Goal: Transaction & Acquisition: Purchase product/service

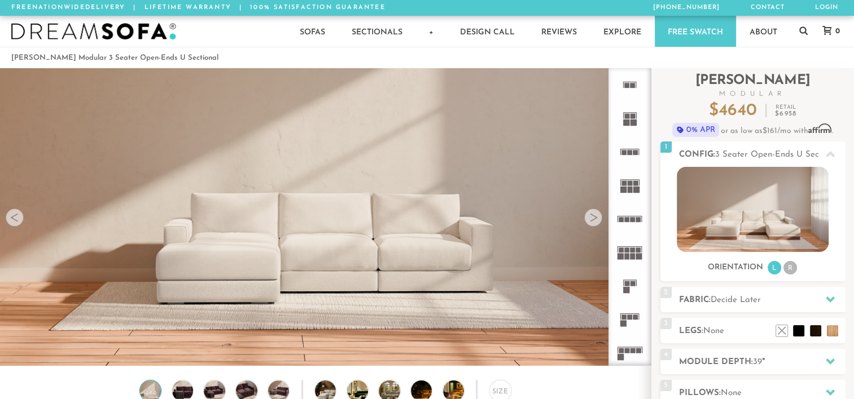
click at [634, 84] on rect at bounding box center [632, 85] width 5 height 5
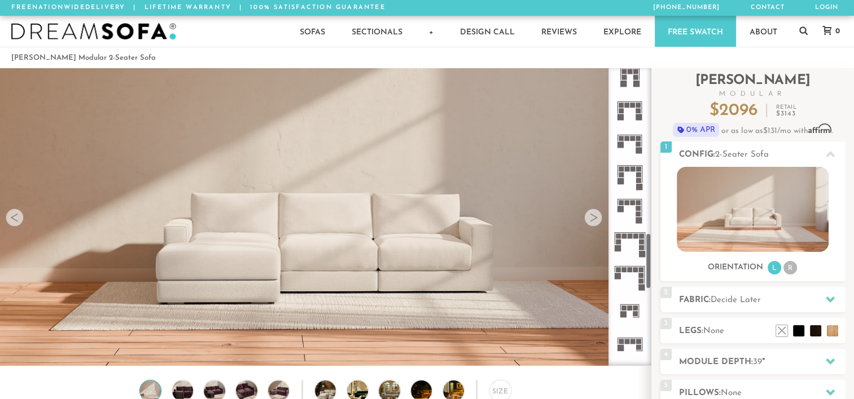
scroll to position [880, 0]
click at [626, 143] on icon at bounding box center [629, 142] width 33 height 33
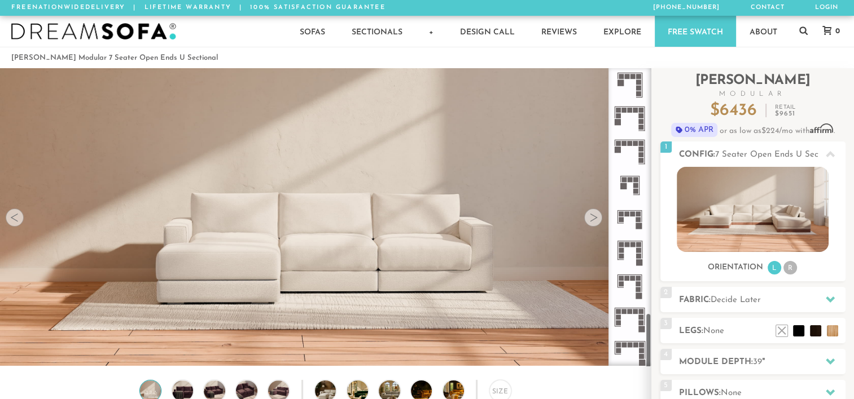
scroll to position [1306, 0]
click at [632, 182] on rect at bounding box center [629, 180] width 5 height 5
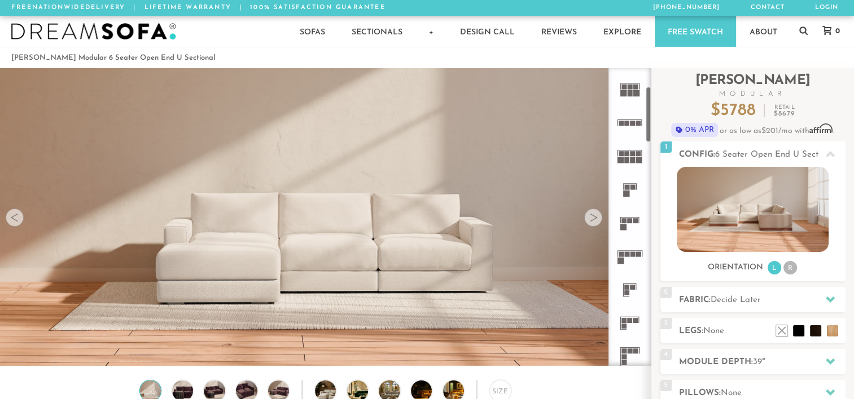
scroll to position [96, 0]
click at [629, 225] on icon at bounding box center [629, 223] width 33 height 33
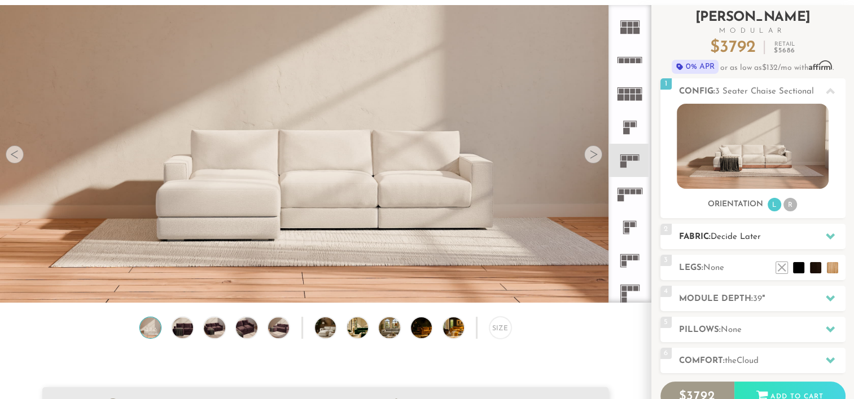
scroll to position [63, 0]
click at [793, 205] on li "R" at bounding box center [790, 205] width 14 height 14
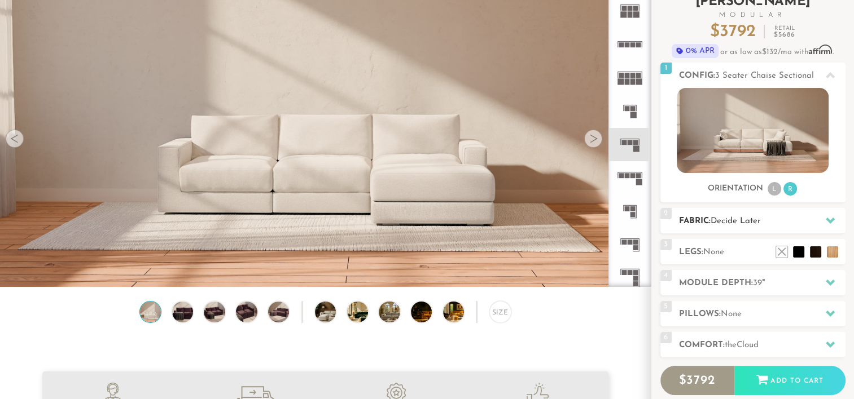
scroll to position [78, 0]
click at [738, 223] on span "Decide Later" at bounding box center [735, 222] width 50 height 8
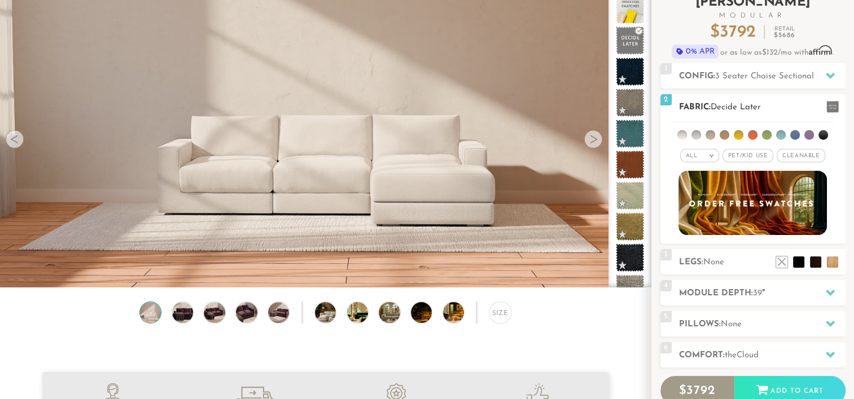
click at [765, 135] on li at bounding box center [767, 135] width 10 height 10
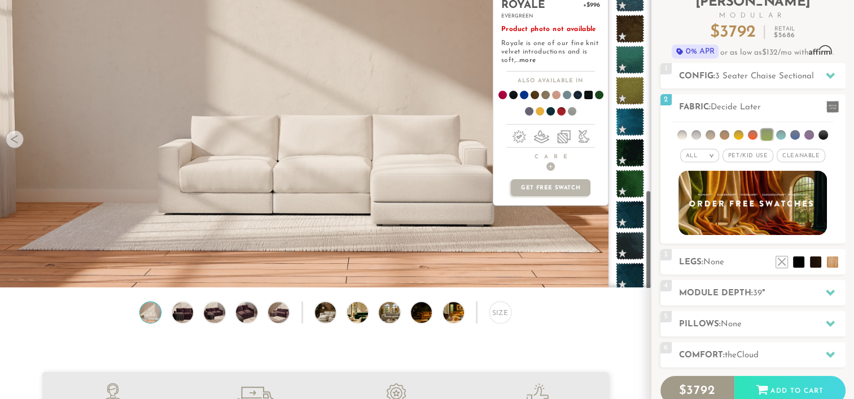
scroll to position [606, 0]
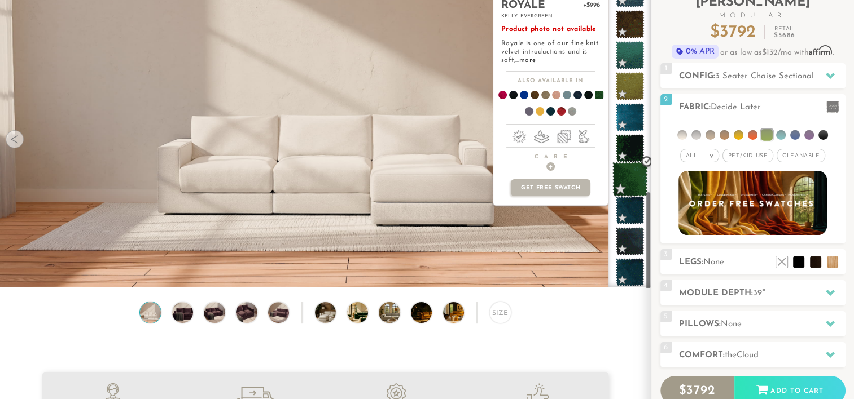
click at [633, 172] on span at bounding box center [630, 180] width 36 height 36
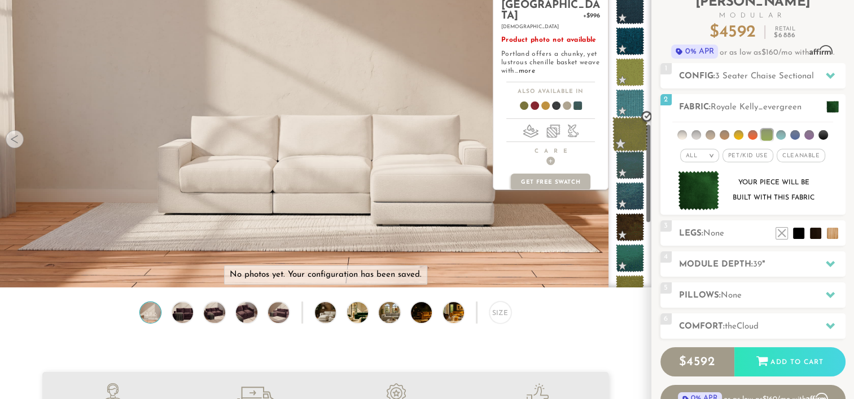
scroll to position [402, 0]
click at [626, 144] on span at bounding box center [630, 136] width 36 height 36
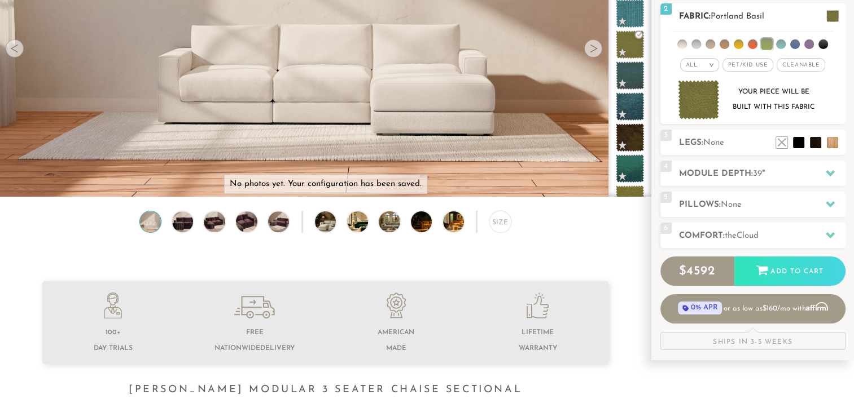
scroll to position [179, 0]
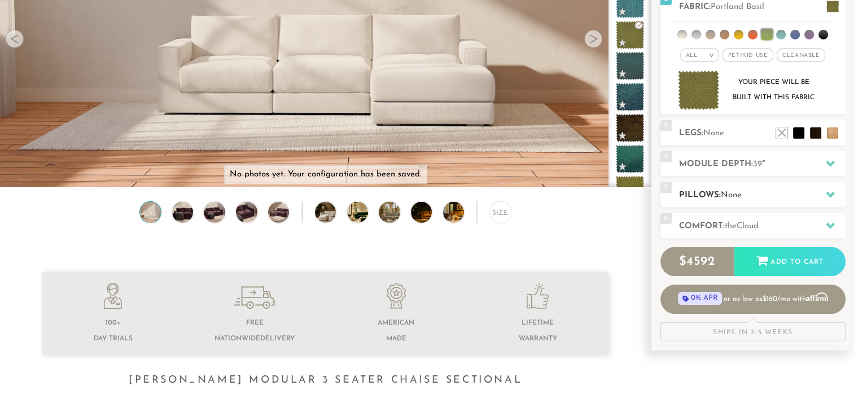
click at [706, 193] on h2 "Pillows: None" at bounding box center [762, 195] width 166 height 13
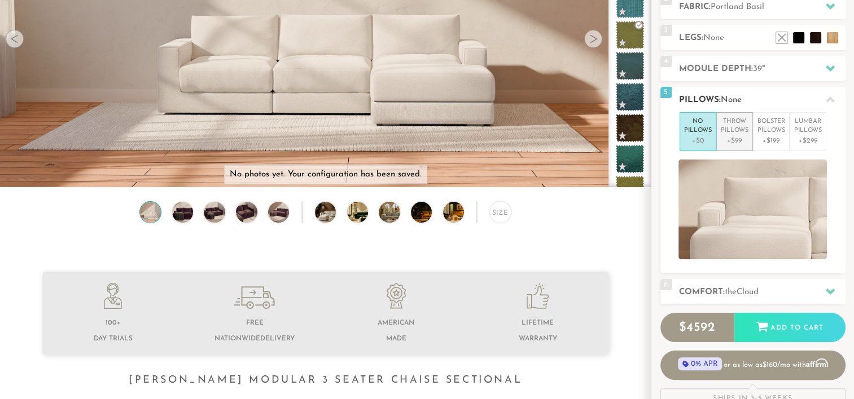
click at [735, 132] on p "Throw Pillows" at bounding box center [735, 126] width 28 height 19
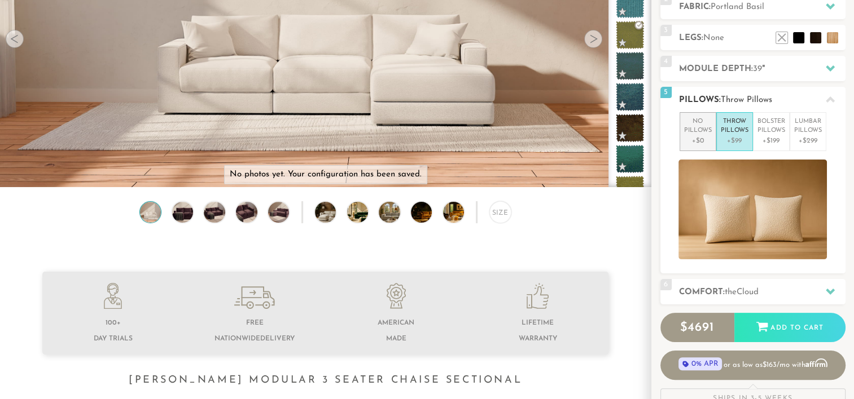
click at [693, 136] on p "+$0" at bounding box center [698, 141] width 28 height 10
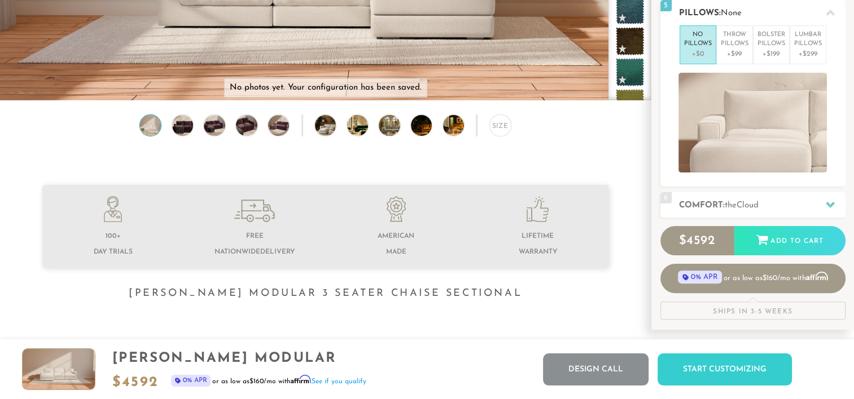
scroll to position [0, 0]
